Goal: Task Accomplishment & Management: Use online tool/utility

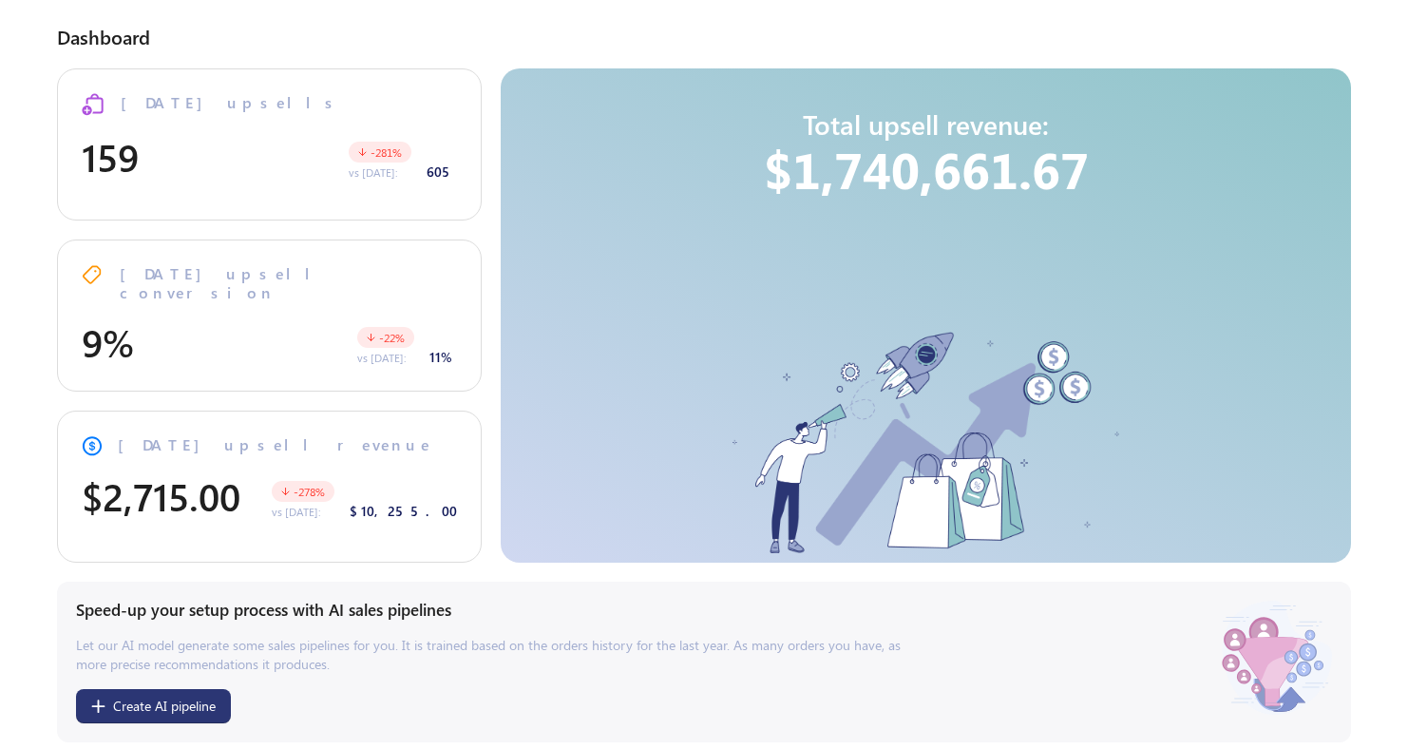
select select "**"
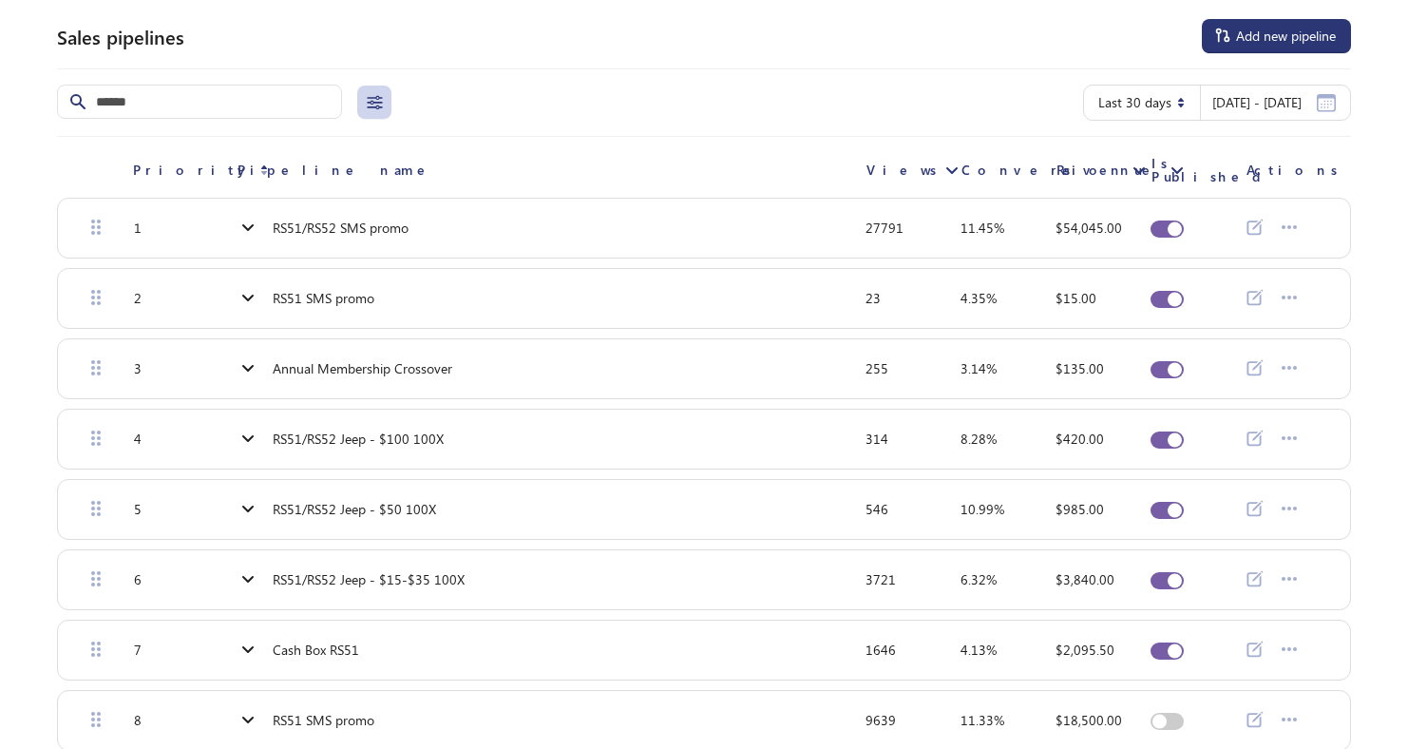
click at [1168, 221] on div at bounding box center [1167, 228] width 33 height 17
click at [1161, 291] on div at bounding box center [1167, 299] width 33 height 17
click at [777, 23] on div "Sales pipelines Add new pipeline" at bounding box center [704, 36] width 1294 height 34
click at [781, 23] on div "Sales pipelines Add new pipeline" at bounding box center [704, 36] width 1294 height 34
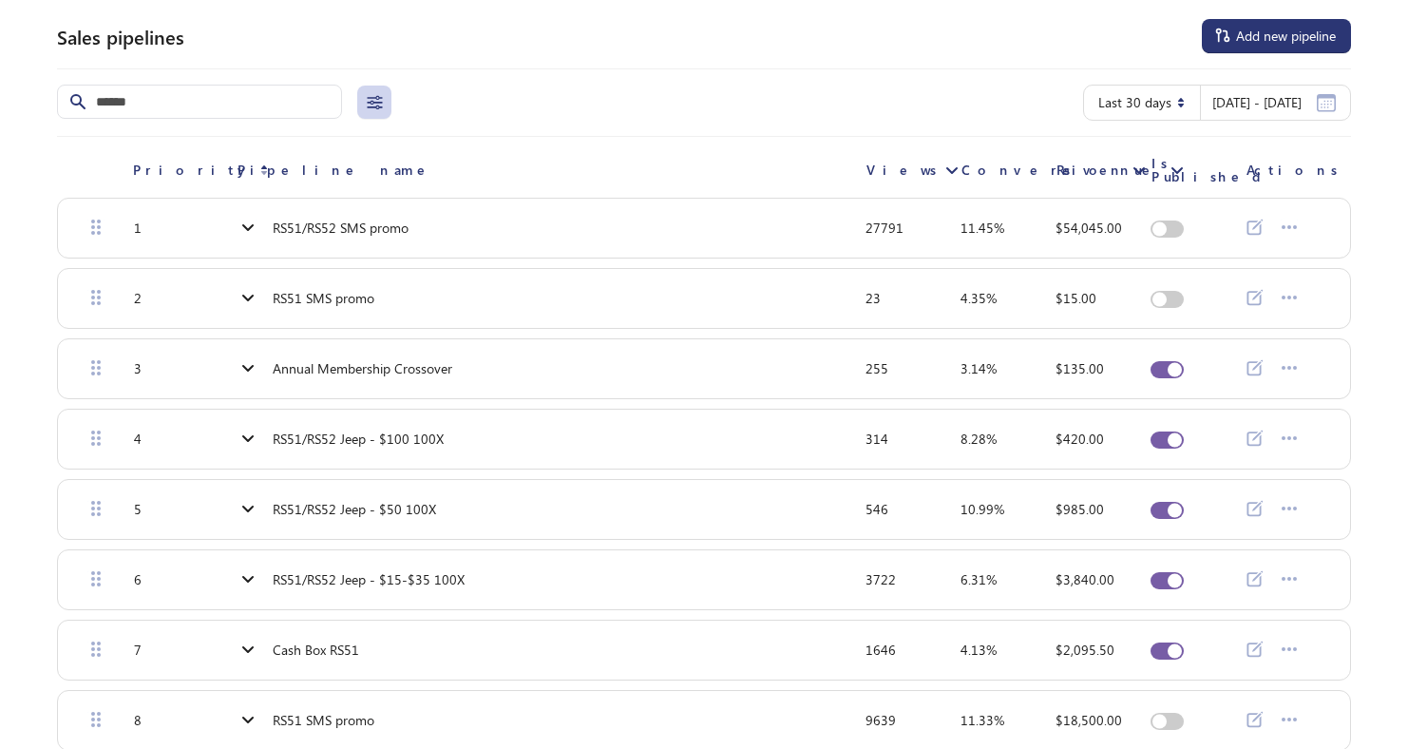
click at [802, 42] on div "Sales pipelines Add new pipeline" at bounding box center [704, 36] width 1294 height 34
click at [802, 41] on div "Sales pipelines Add new pipeline" at bounding box center [704, 36] width 1294 height 34
click at [693, 23] on div "Sales pipelines Add new pipeline" at bounding box center [704, 36] width 1294 height 34
